Goal: Information Seeking & Learning: Learn about a topic

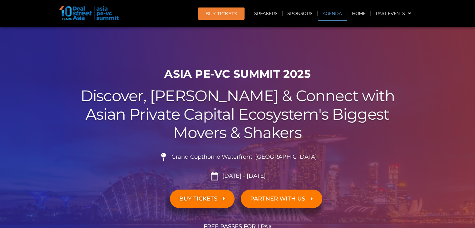
click at [331, 14] on link "Agenda" at bounding box center [332, 13] width 29 height 14
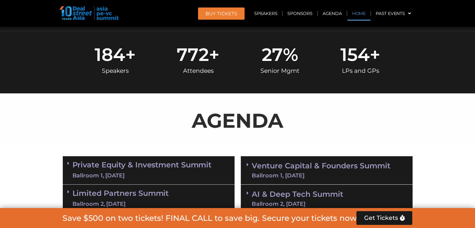
scroll to position [326, 0]
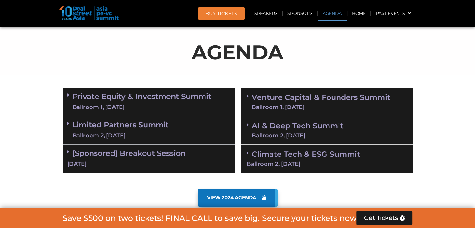
click at [121, 96] on link "Private Equity & Investment Summit Ballroom 1, [DATE]" at bounding box center [141, 101] width 139 height 19
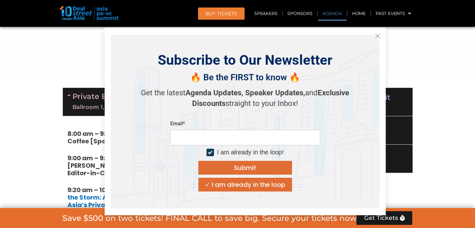
scroll to position [357, 0]
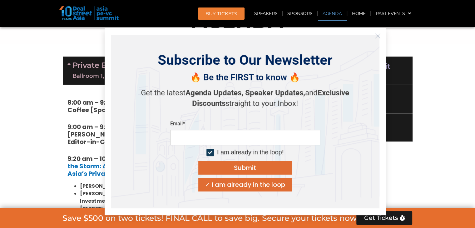
click at [376, 35] on icon "Close" at bounding box center [377, 36] width 6 height 6
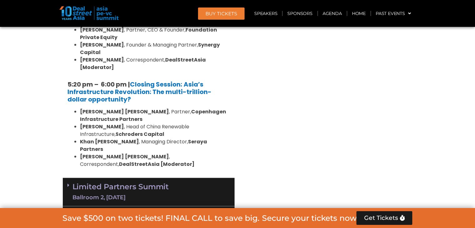
scroll to position [1293, 0]
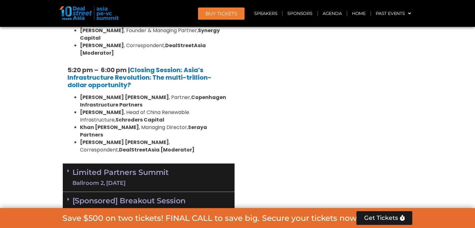
click at [123, 179] on div "Ballroom 2, [DATE]" at bounding box center [120, 183] width 96 height 8
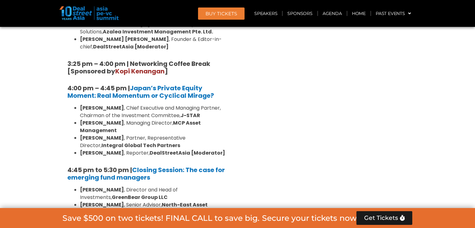
scroll to position [1979, 0]
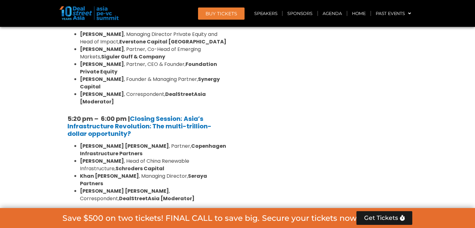
scroll to position [1262, 0]
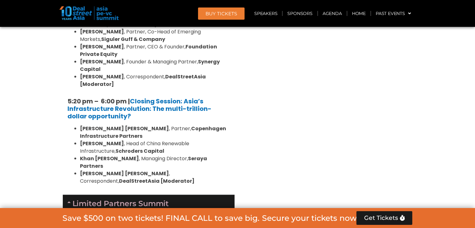
click at [69, 199] on span at bounding box center [69, 208] width 5 height 19
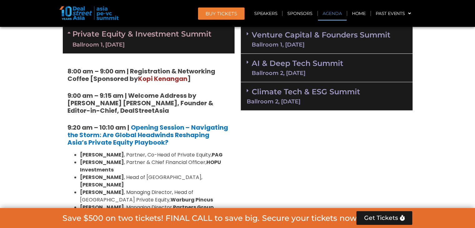
scroll to position [263, 0]
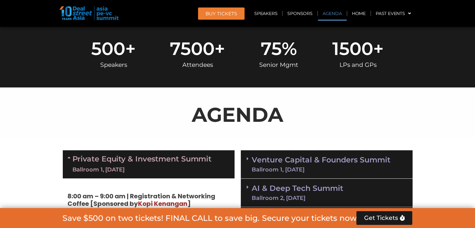
click at [72, 157] on link "Private Equity & Investment Summit Ballroom 1, [DATE]" at bounding box center [141, 164] width 139 height 19
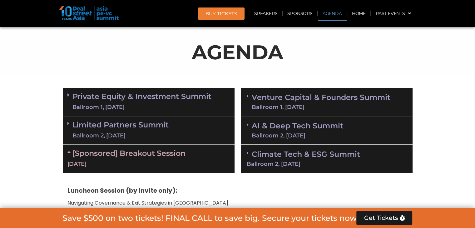
scroll to position [326, 0]
click at [293, 105] on div "Ballroom 1, [DATE]" at bounding box center [320, 107] width 139 height 6
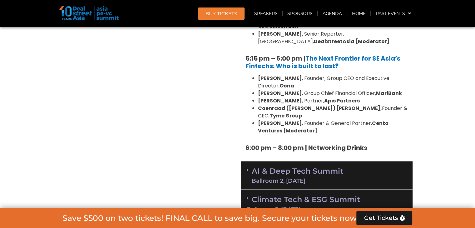
scroll to position [1168, 0]
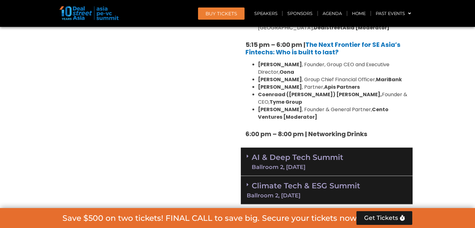
click at [267, 164] on div "Ballroom 2, [DATE]" at bounding box center [296, 167] width 91 height 6
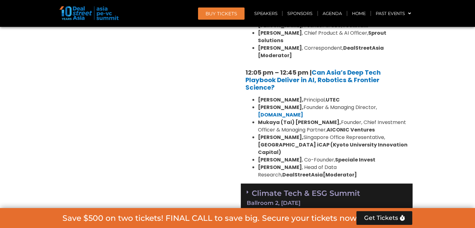
scroll to position [1543, 0]
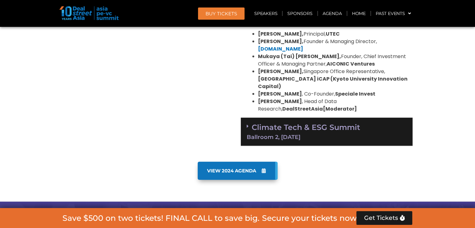
click at [331, 118] on div "Climate Tech & ESG Summit Ballroom 2, [DATE]" at bounding box center [327, 132] width 172 height 28
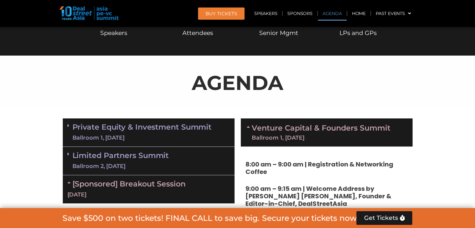
scroll to position [295, 0]
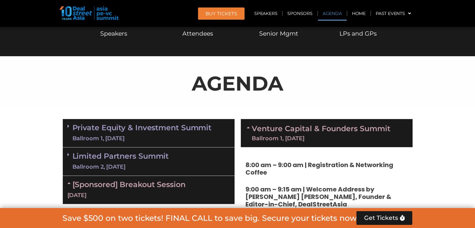
click at [108, 32] on div "Speakers" at bounding box center [113, 33] width 45 height 15
click at [116, 34] on div "Speakers" at bounding box center [113, 33] width 45 height 15
click at [266, 10] on link "Speakers" at bounding box center [265, 13] width 32 height 14
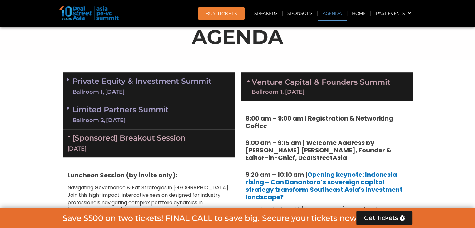
scroll to position [370, 0]
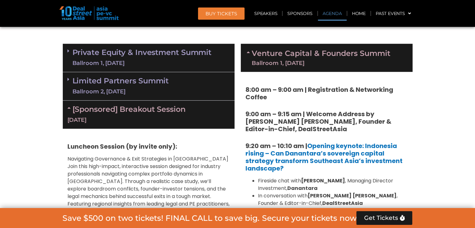
click at [100, 59] on div "Ballroom 1, [DATE]" at bounding box center [141, 63] width 139 height 8
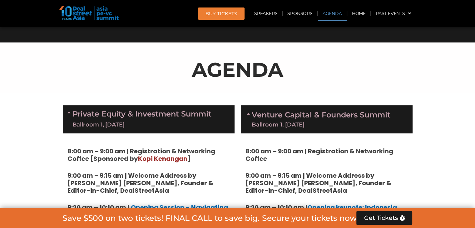
scroll to position [343, 0]
